Goal: Task Accomplishment & Management: Complete application form

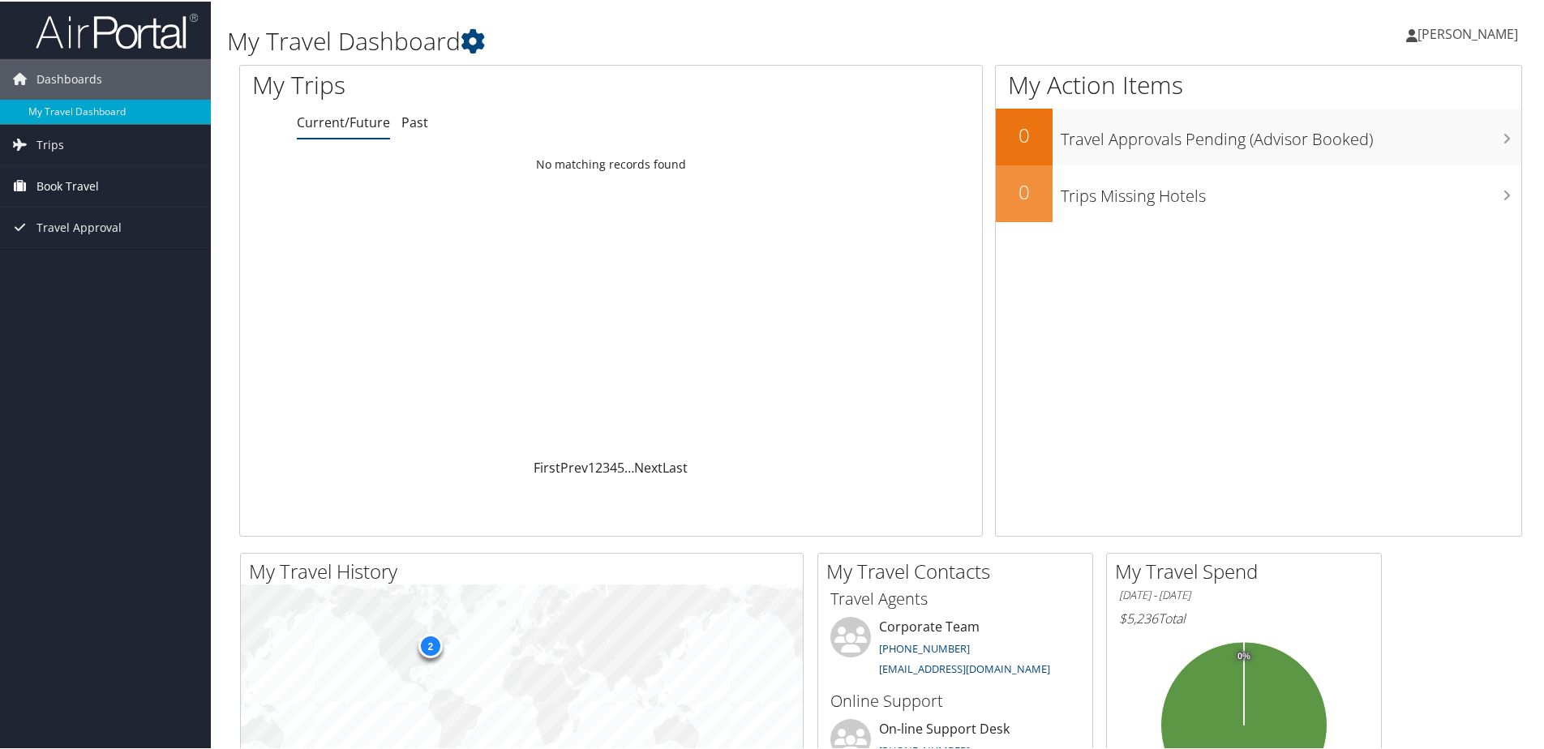
click at [66, 171] on span "Book Travel" at bounding box center [67, 185] width 62 height 41
click at [119, 219] on link "Agent Booking Request" at bounding box center [105, 217] width 211 height 24
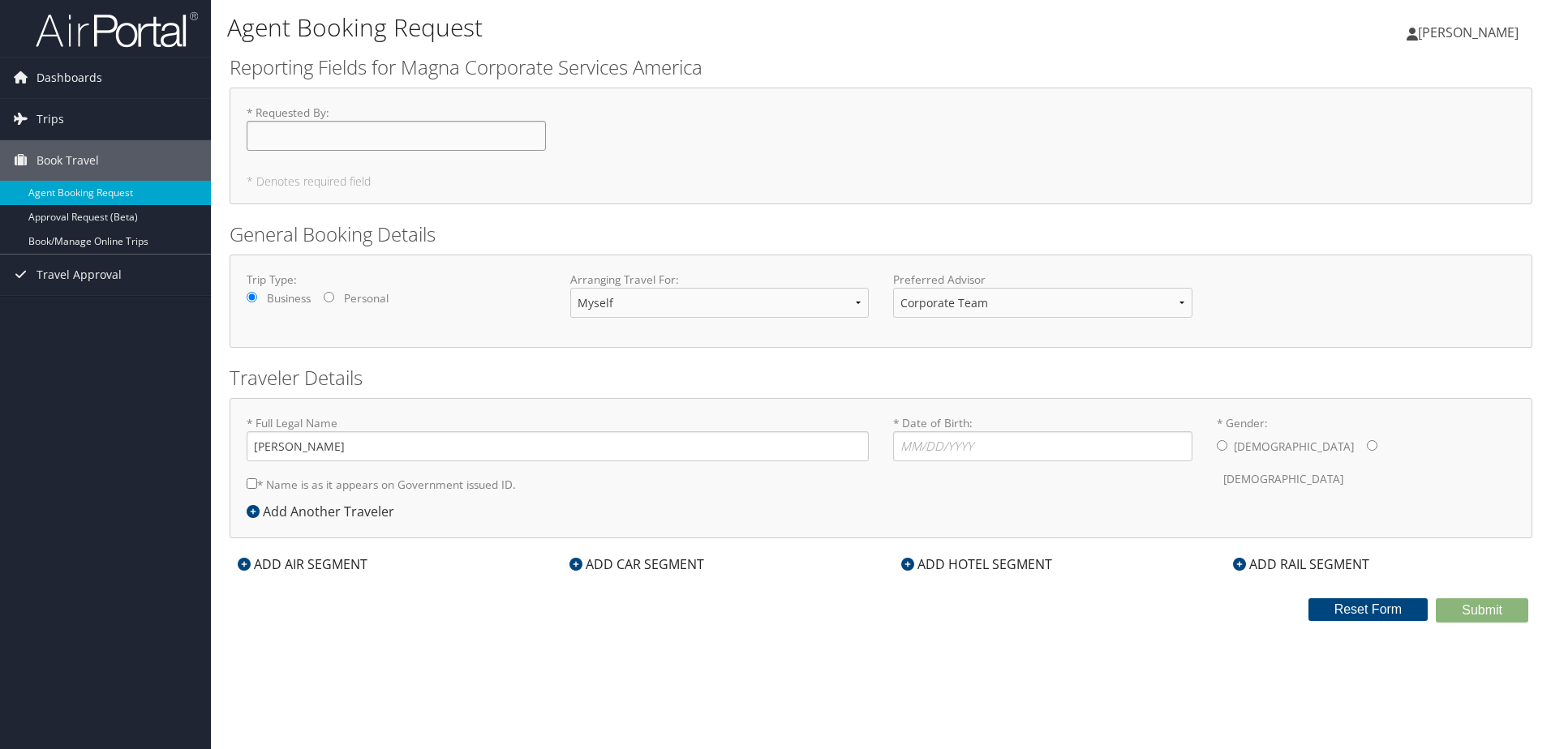
click at [432, 144] on input "* Requested By : Required" at bounding box center [396, 136] width 299 height 30
type input "[PERSON_NAME]"
click at [588, 192] on div "* Requested By : Chulhoon Jang Required * Denotes required field" at bounding box center [881, 146] width 1303 height 117
click at [965, 307] on select "Corporate Team Christopherson Advisor Team" at bounding box center [1042, 303] width 299 height 30
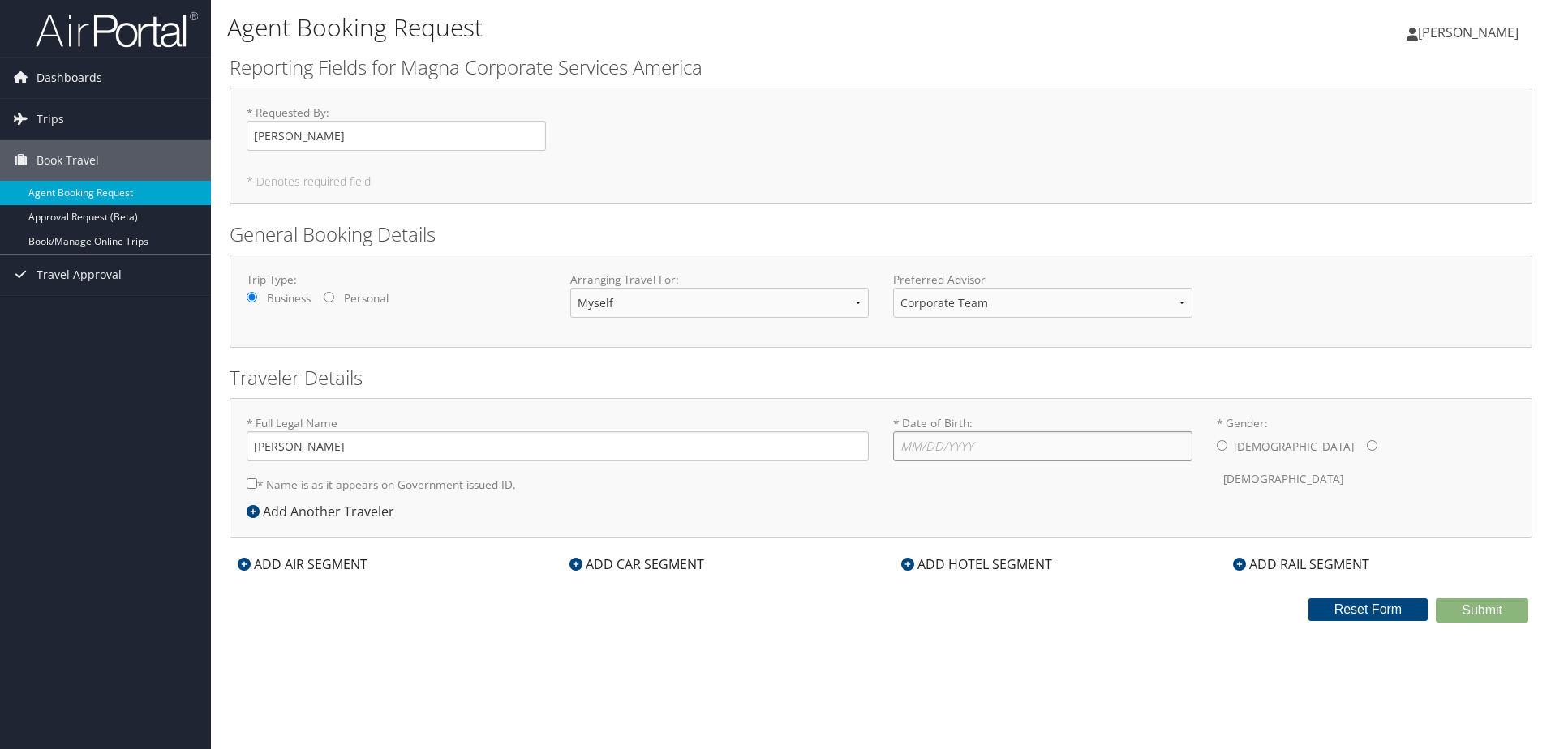
click at [1016, 453] on input "* Date of Birth: Invalid Date" at bounding box center [1042, 447] width 299 height 30
type input "03/09/1984"
click at [1219, 449] on input "* Gender: Male Female" at bounding box center [1222, 445] width 11 height 11
radio input "true"
click at [77, 236] on link "Book/Manage Online Trips" at bounding box center [105, 242] width 211 height 24
